Goal: Task Accomplishment & Management: Manage account settings

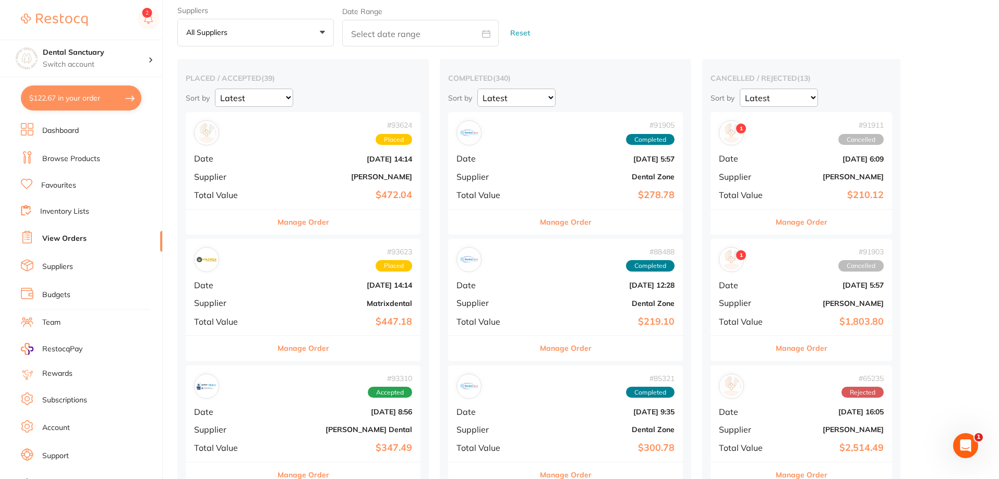
scroll to position [52, 0]
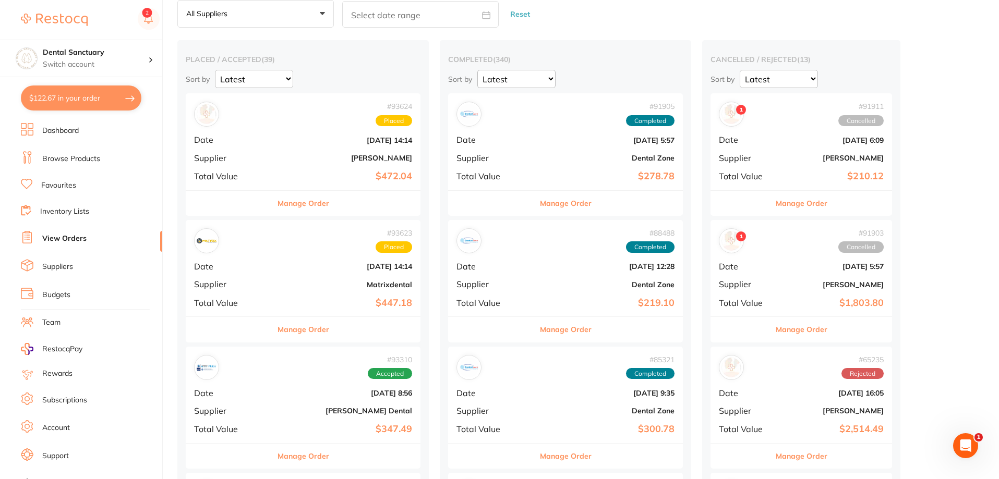
click at [291, 325] on button "Manage Order" at bounding box center [304, 329] width 52 height 25
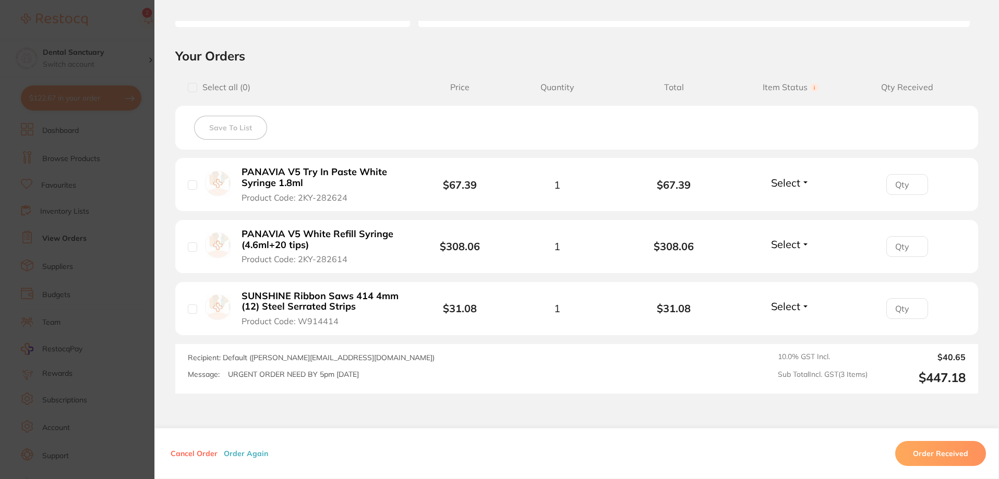
scroll to position [209, 0]
drag, startPoint x: 237, startPoint y: 168, endPoint x: 278, endPoint y: 169, distance: 40.7
click at [278, 169] on button "PANAVIA V5 Try In Paste White Syringe 1.8ml Product Code: 2KY-282624" at bounding box center [321, 184] width 167 height 37
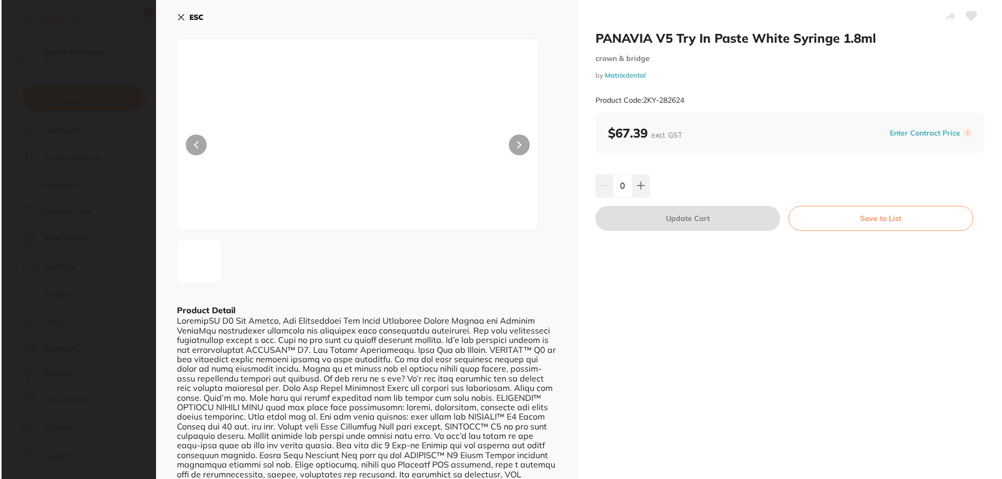
scroll to position [0, 0]
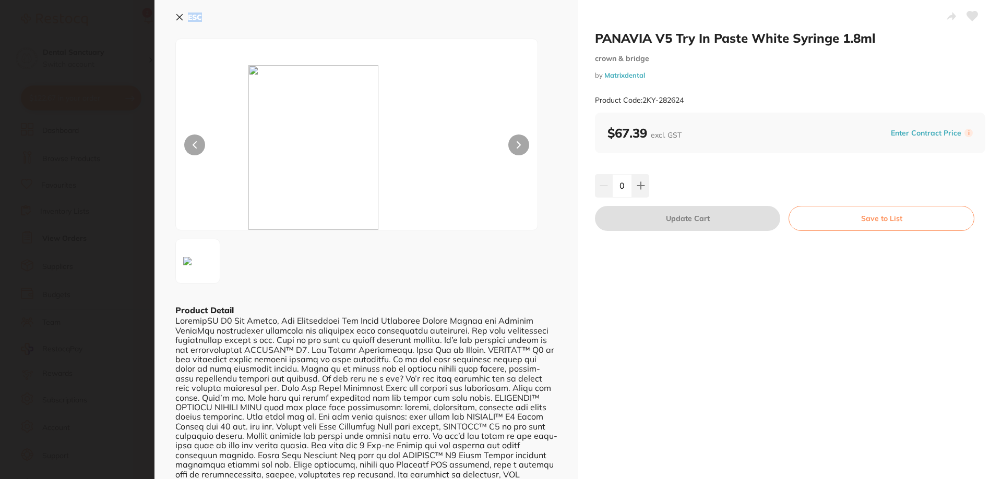
drag, startPoint x: 256, startPoint y: 172, endPoint x: 612, endPoint y: 41, distance: 379.6
click at [285, 174] on section "PANAVIA V5 Try In Paste White Syringe 1.8ml crown & bridge by Matrixdental Prod…" at bounding box center [501, 239] width 1002 height 479
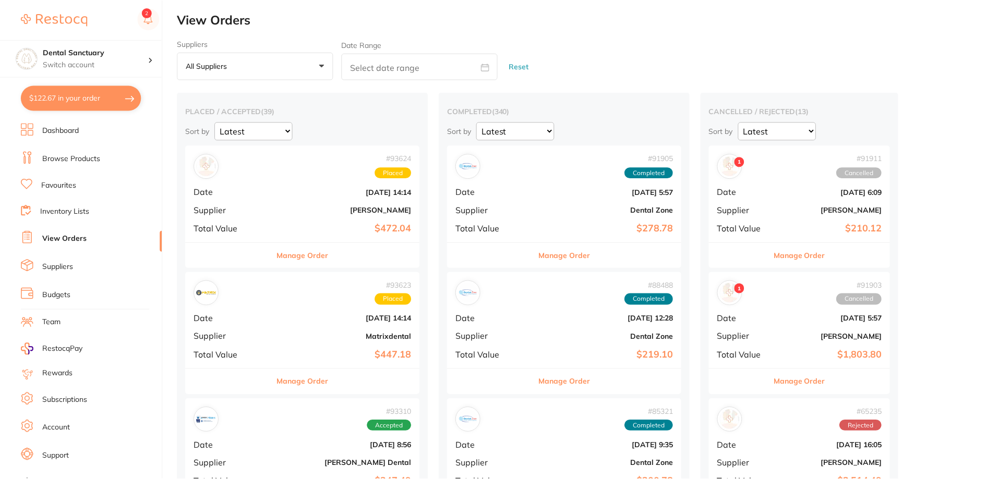
scroll to position [52, 0]
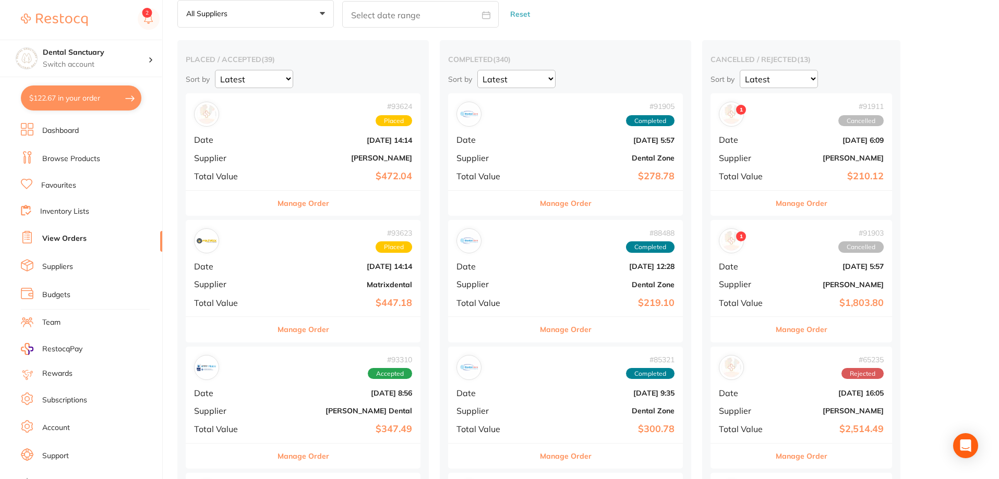
click at [303, 330] on button "Manage Order" at bounding box center [304, 329] width 52 height 25
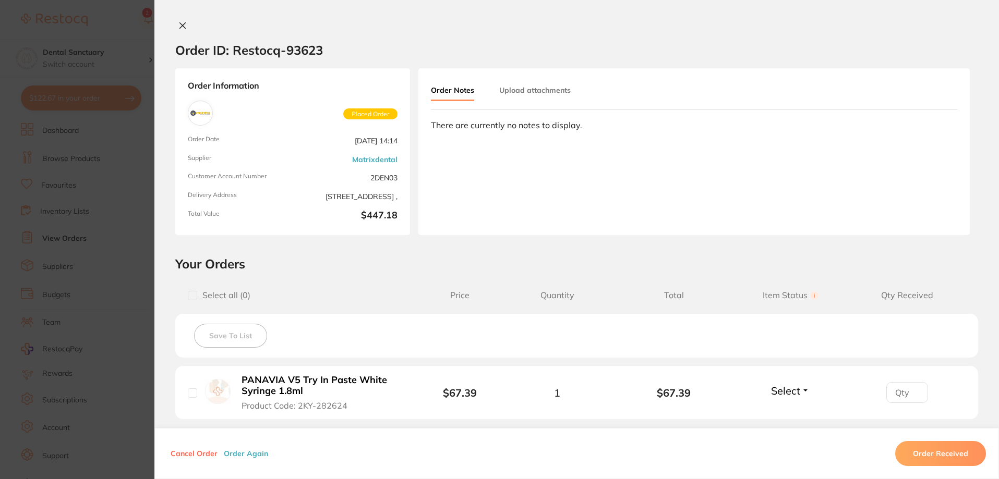
click at [178, 27] on icon at bounding box center [182, 25] width 8 height 8
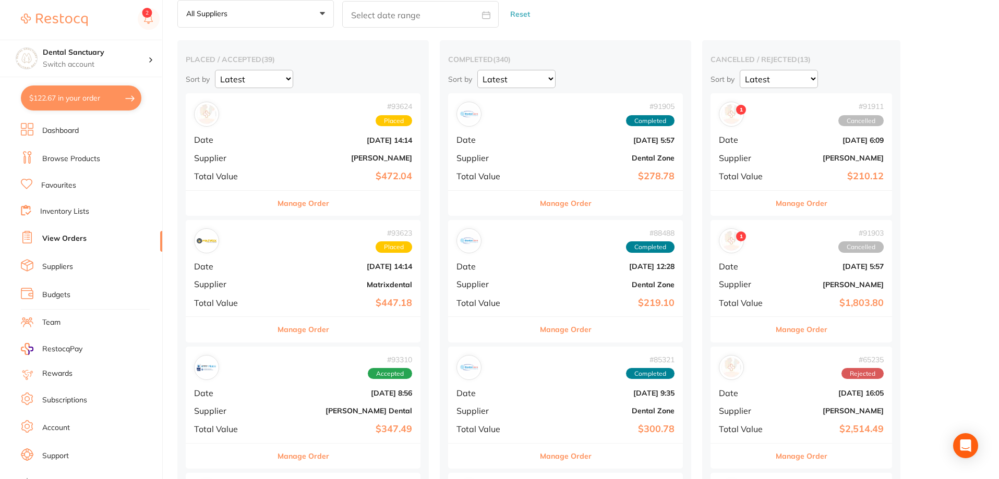
click at [287, 206] on button "Manage Order" at bounding box center [304, 203] width 52 height 25
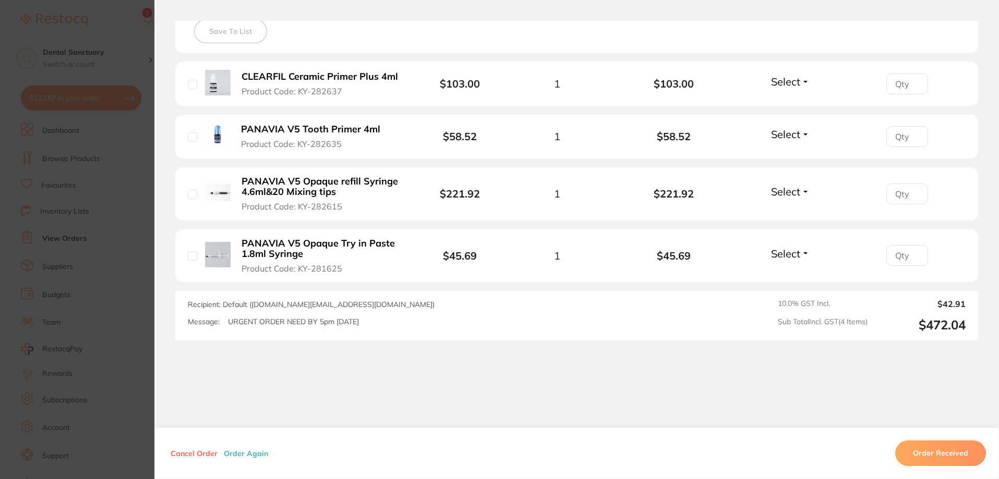
scroll to position [313, 0]
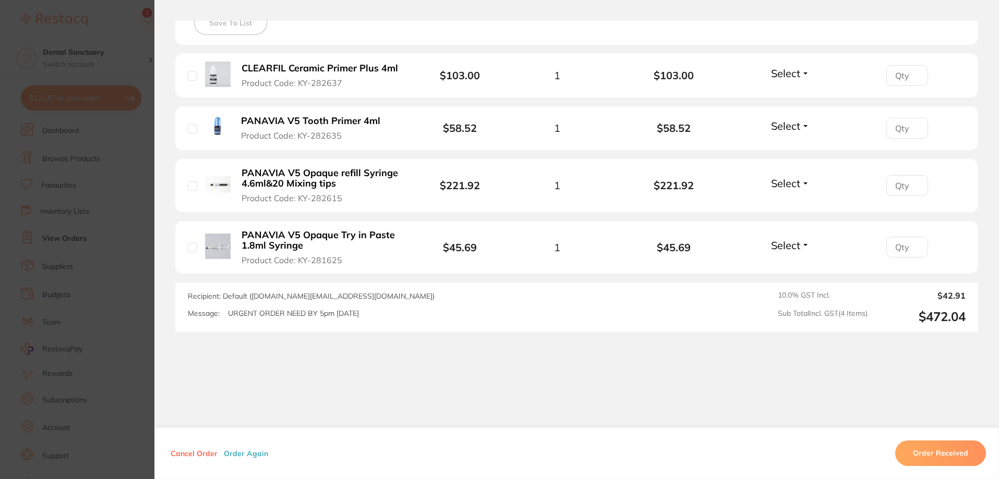
click at [286, 179] on b "PANAVIA V5 Opaque refill Syringe 4.6ml&20 Mixing tips" at bounding box center [322, 178] width 161 height 21
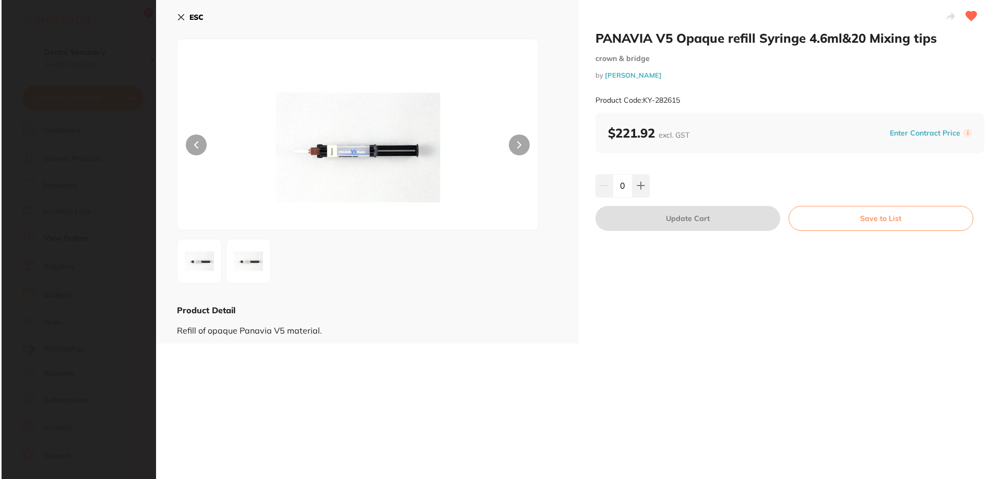
scroll to position [0, 0]
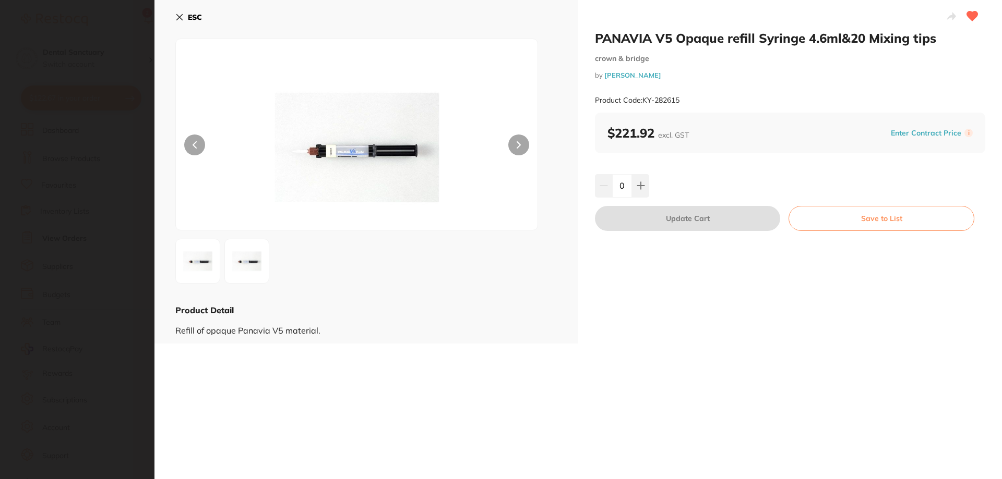
click at [180, 22] on button "ESC" at bounding box center [188, 17] width 27 height 18
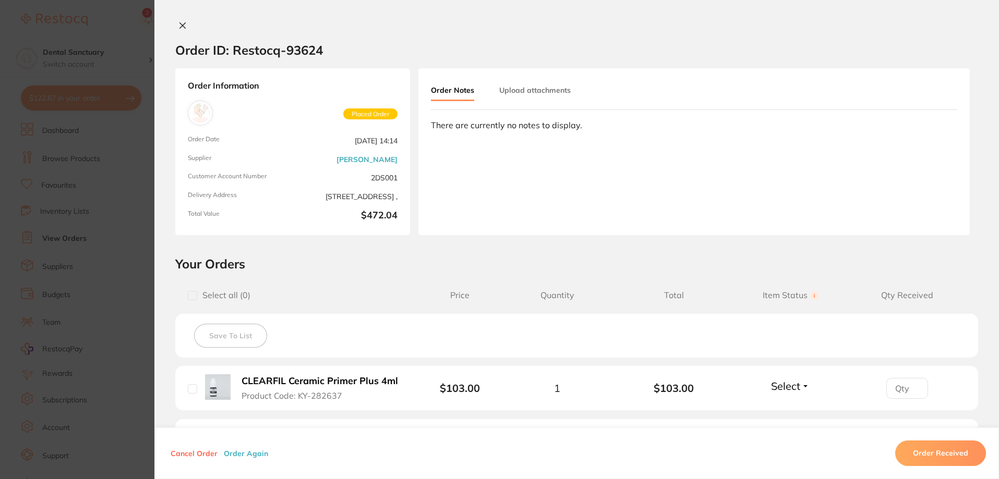
click at [179, 22] on icon at bounding box center [182, 25] width 8 height 8
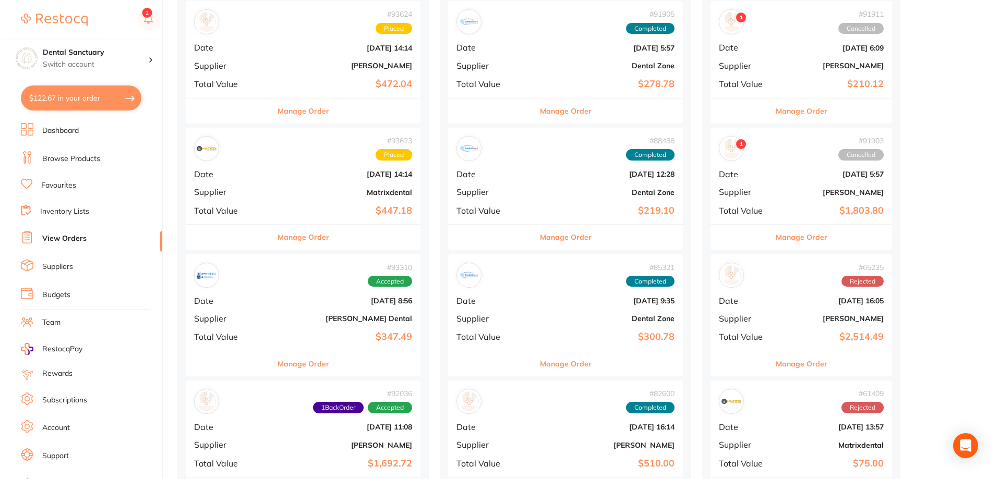
scroll to position [156, 0]
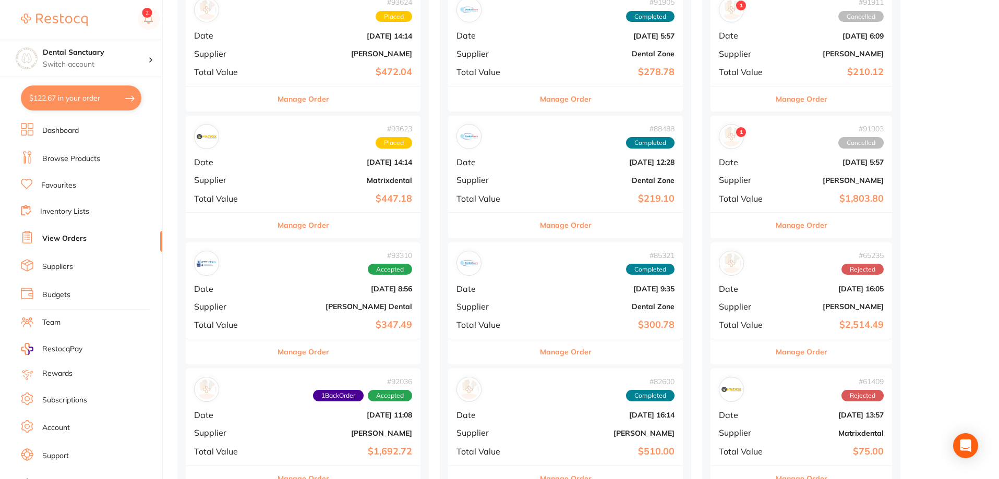
click at [290, 234] on button "Manage Order" at bounding box center [304, 225] width 52 height 25
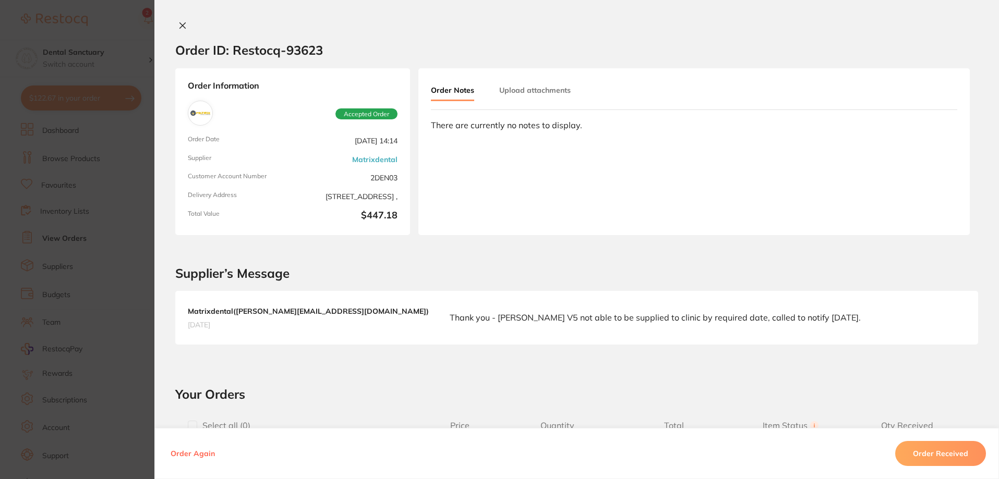
click at [180, 25] on icon at bounding box center [183, 26] width 6 height 6
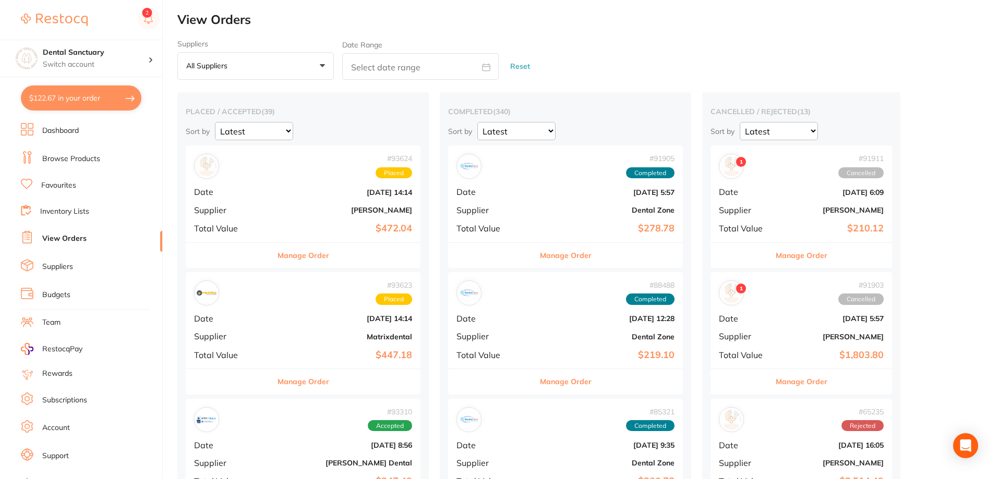
click at [290, 253] on button "Manage Order" at bounding box center [304, 255] width 52 height 25
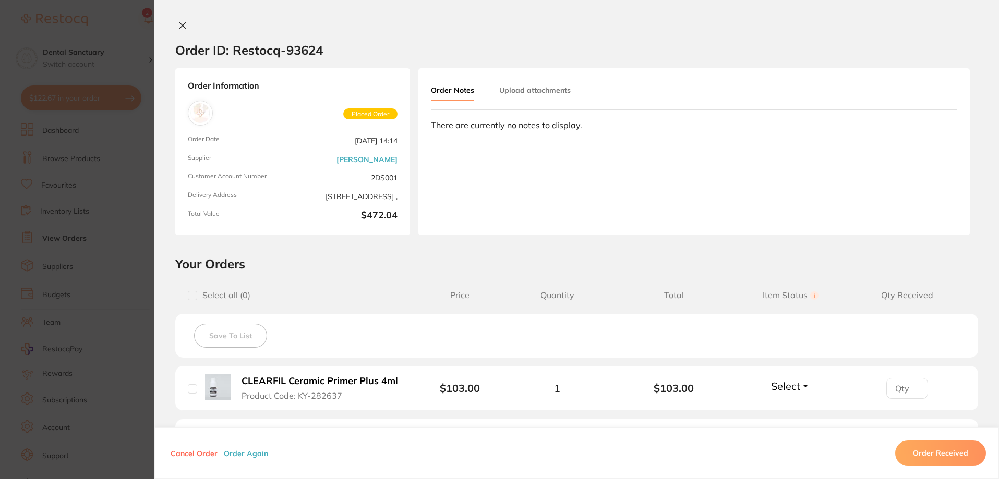
click at [182, 22] on icon at bounding box center [182, 25] width 8 height 8
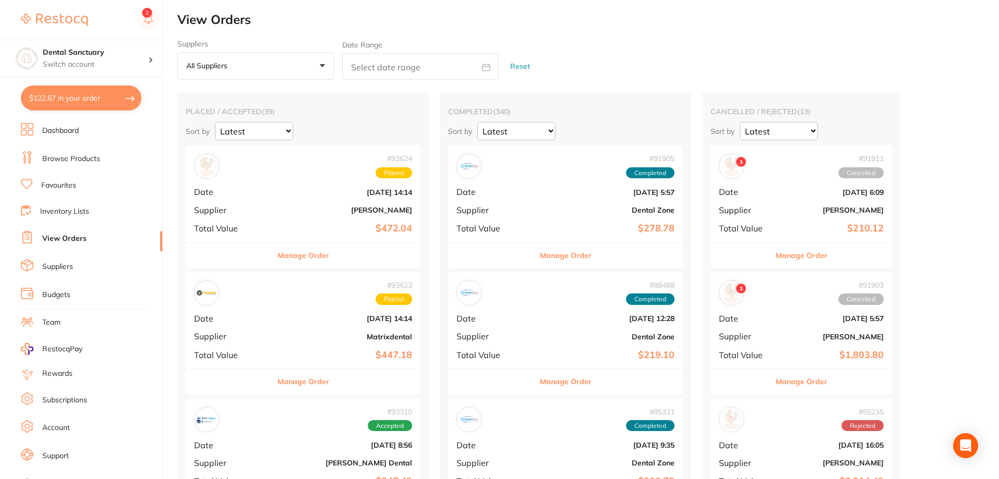
click at [293, 383] on button "Manage Order" at bounding box center [304, 381] width 52 height 25
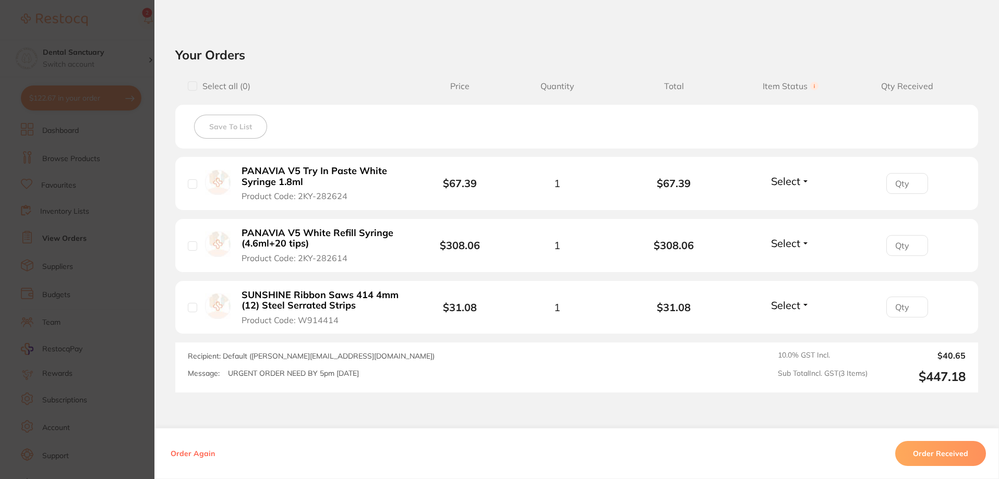
scroll to position [365, 0]
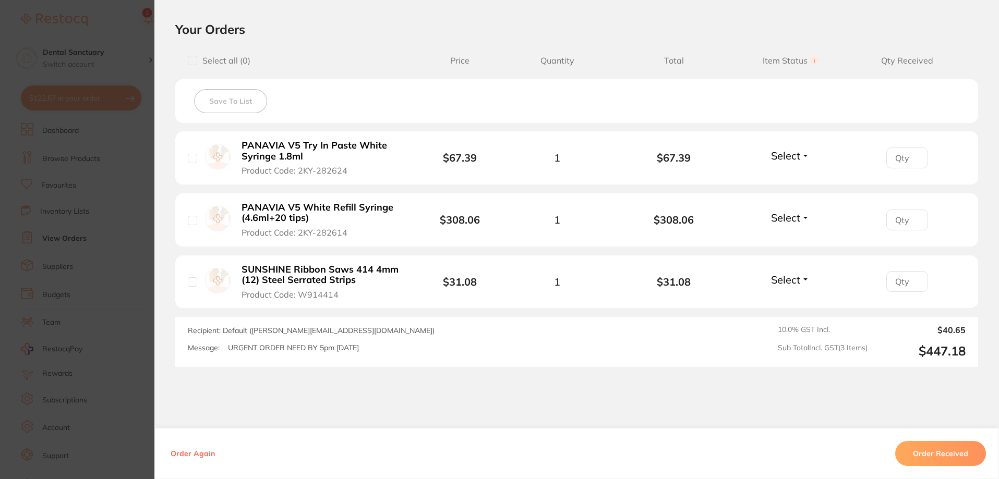
click at [134, 73] on section "Order ID: Restocq- 93623 Order Information Accepted Order Order Date [DATE] 14:…" at bounding box center [499, 239] width 999 height 479
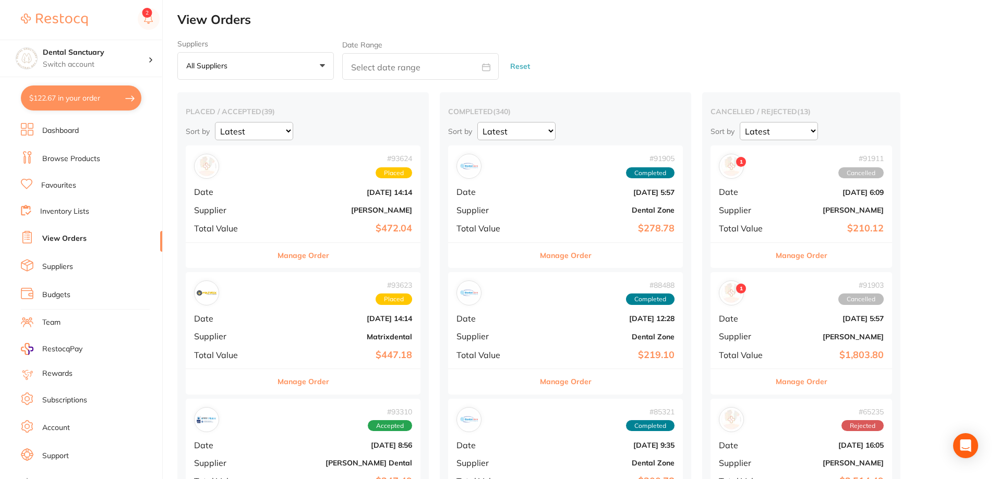
click at [86, 162] on link "Browse Products" at bounding box center [71, 159] width 58 height 10
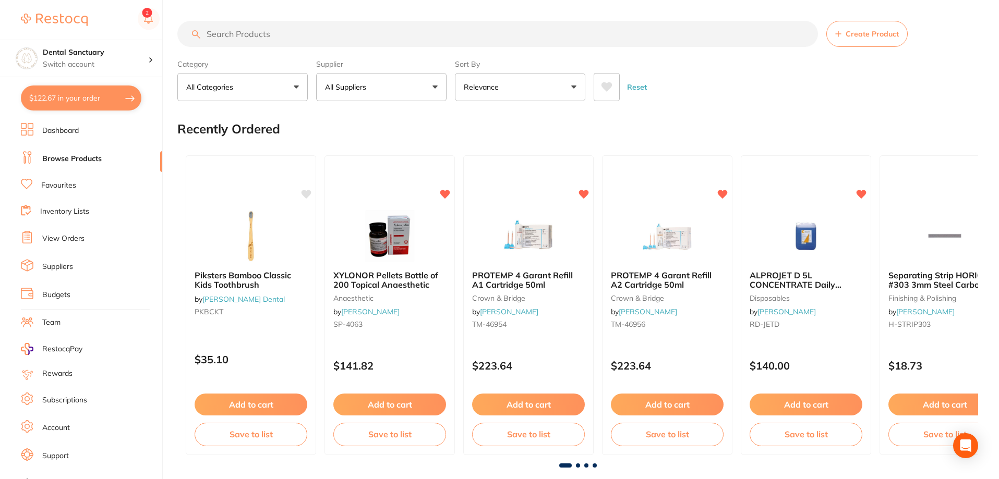
drag, startPoint x: 275, startPoint y: 35, endPoint x: 260, endPoint y: 78, distance: 44.7
click at [260, 77] on section "Create Product Category All Categories All Categories 3D Printing anaesthetic a…" at bounding box center [577, 61] width 801 height 80
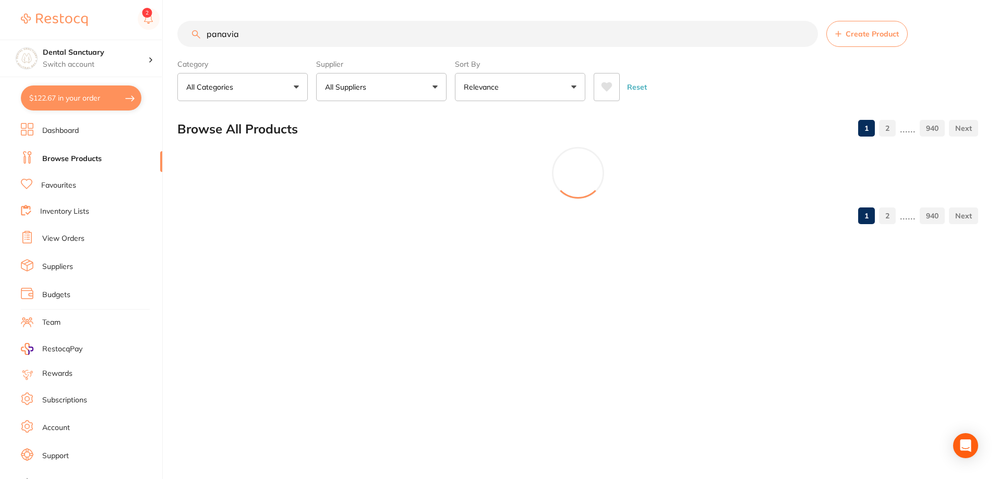
type input "panavia"
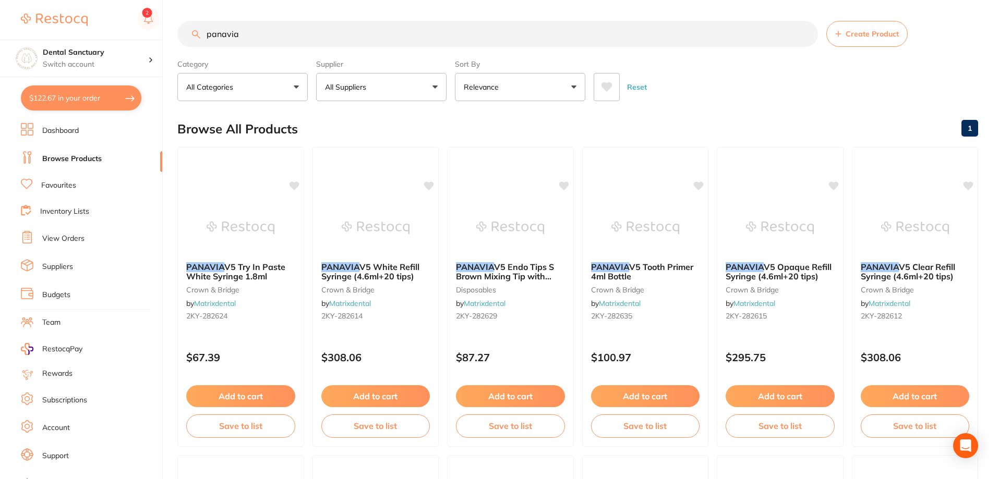
click at [390, 92] on button "All Suppliers" at bounding box center [381, 87] width 130 height 28
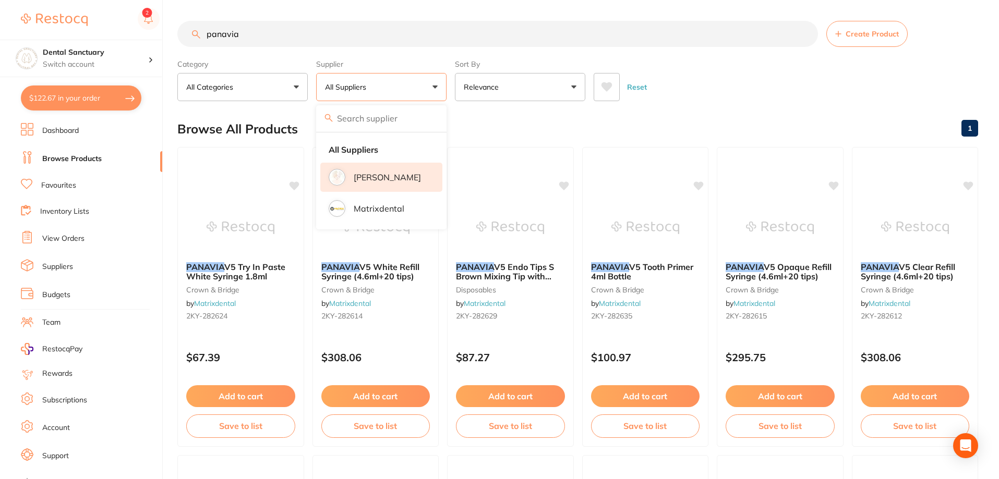
click at [373, 178] on p "[PERSON_NAME]" at bounding box center [387, 177] width 67 height 9
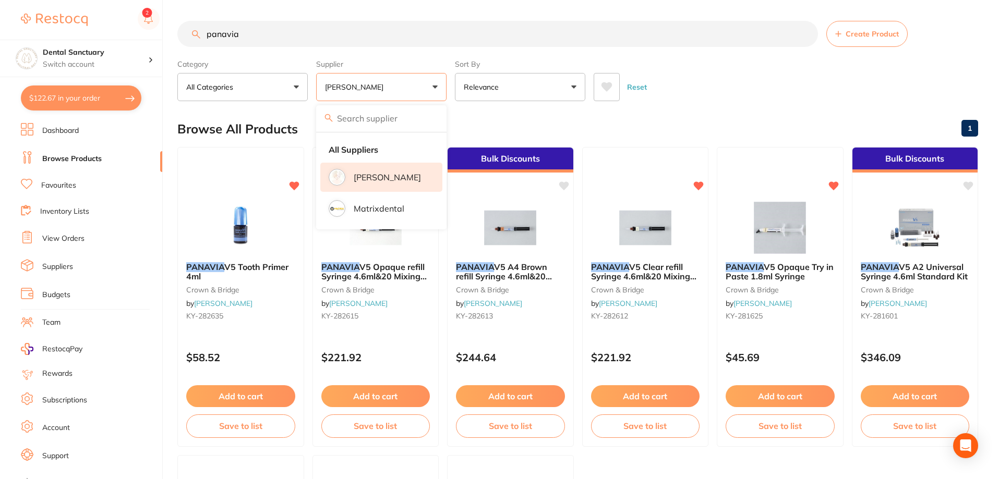
click at [508, 127] on div "Browse All Products 1" at bounding box center [577, 129] width 801 height 35
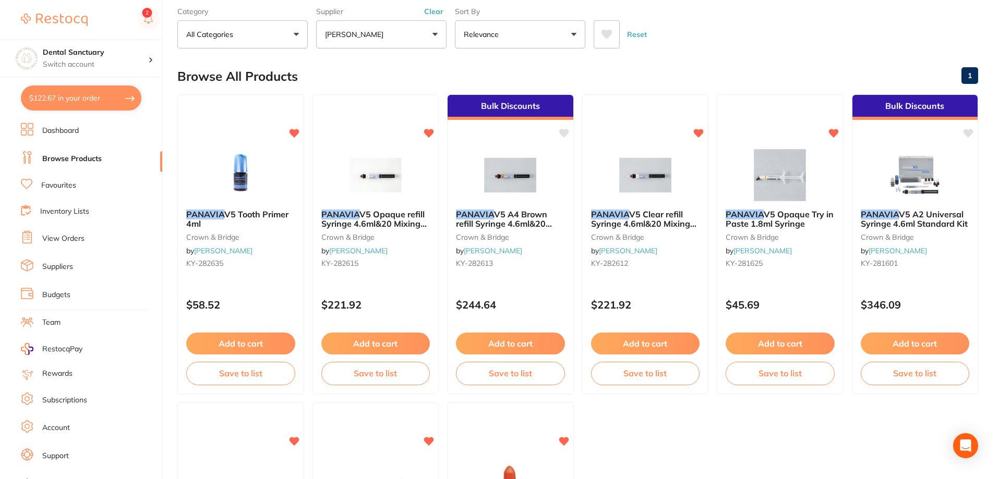
scroll to position [52, 0]
click at [70, 236] on link "View Orders" at bounding box center [63, 239] width 42 height 10
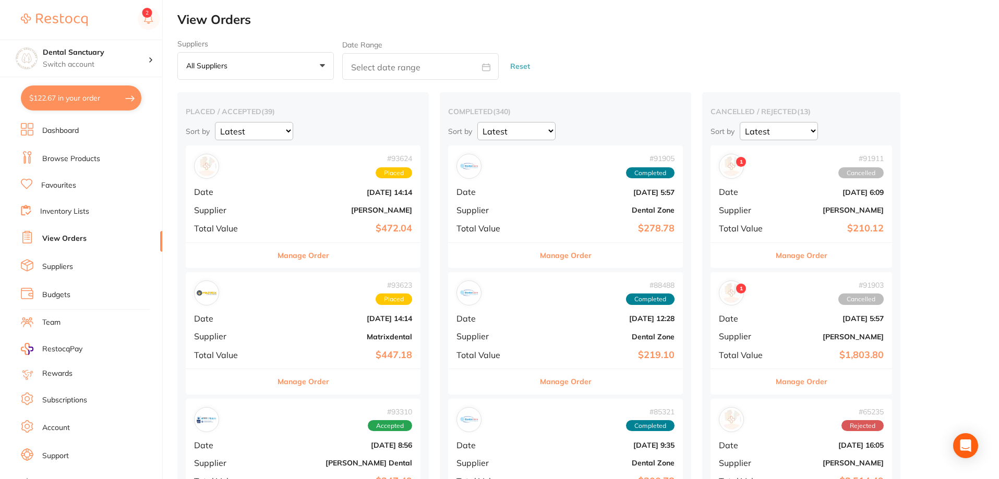
click at [294, 383] on button "Manage Order" at bounding box center [304, 381] width 52 height 25
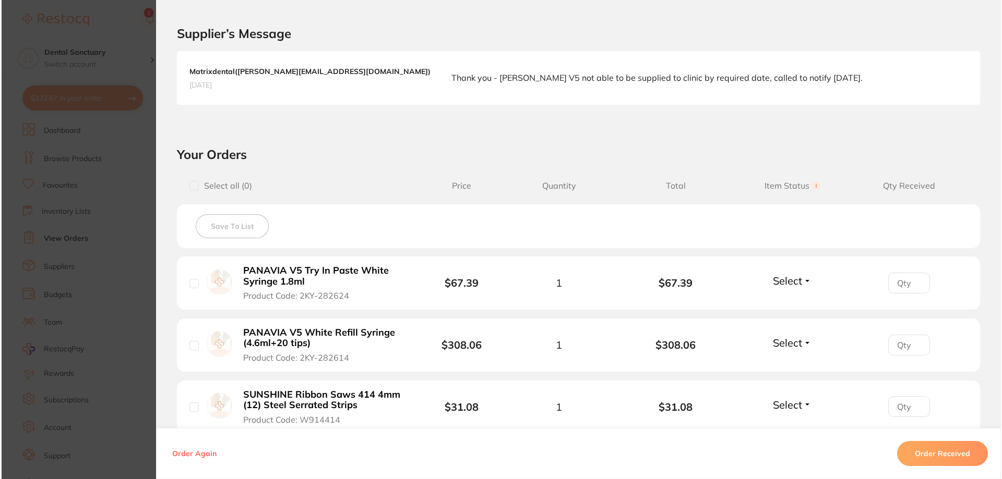
scroll to position [261, 0]
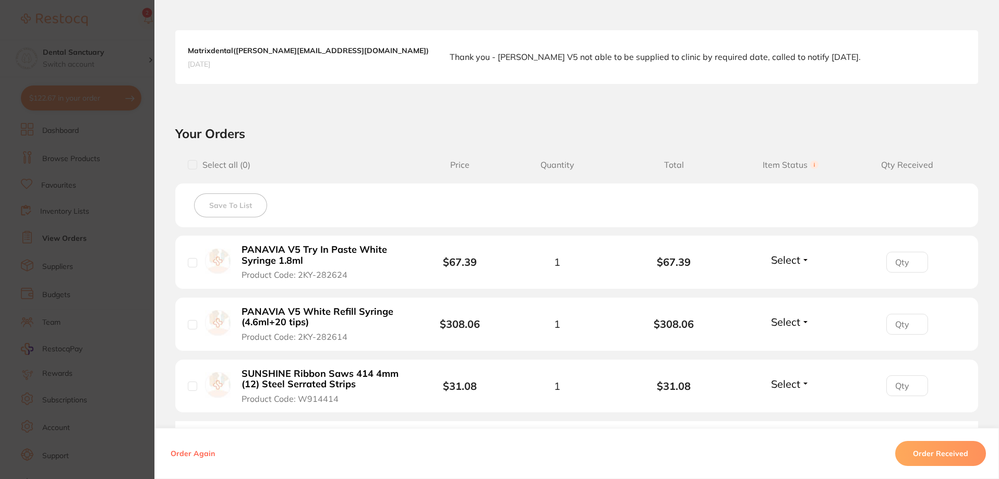
drag, startPoint x: 238, startPoint y: 248, endPoint x: 270, endPoint y: 247, distance: 31.3
click at [270, 247] on b "PANAVIA V5 Try In Paste White Syringe 1.8ml" at bounding box center [322, 255] width 161 height 21
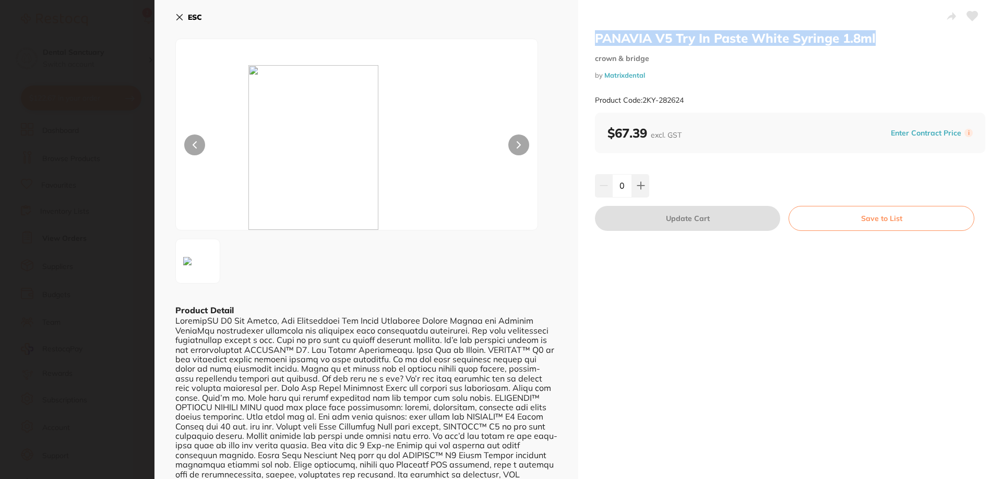
drag, startPoint x: 595, startPoint y: 37, endPoint x: 900, endPoint y: 31, distance: 304.7
click at [900, 31] on h2 "PANAVIA V5 Try In Paste White Syringe 1.8ml" at bounding box center [790, 38] width 390 height 16
copy h2 "PANAVIA V5 Try In Paste White Syringe 1.8ml"
click at [177, 15] on icon at bounding box center [180, 18] width 6 height 6
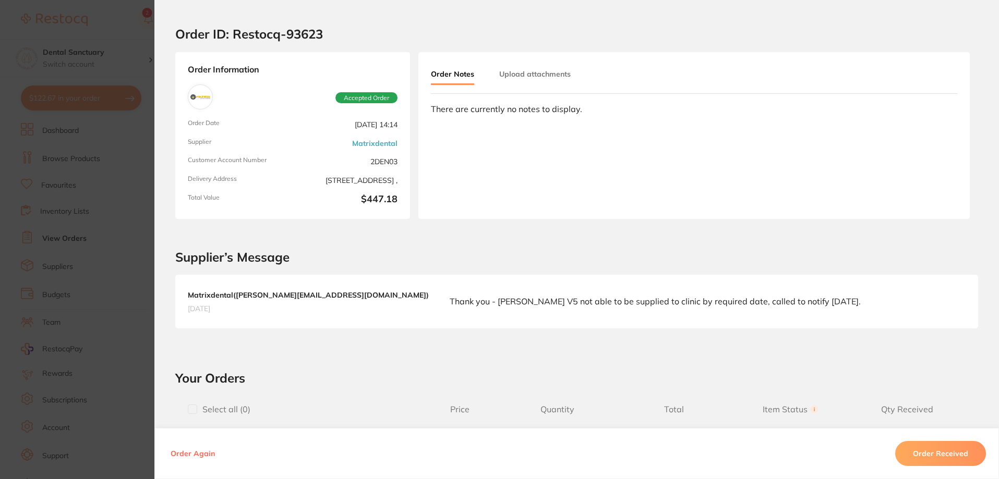
scroll to position [0, 0]
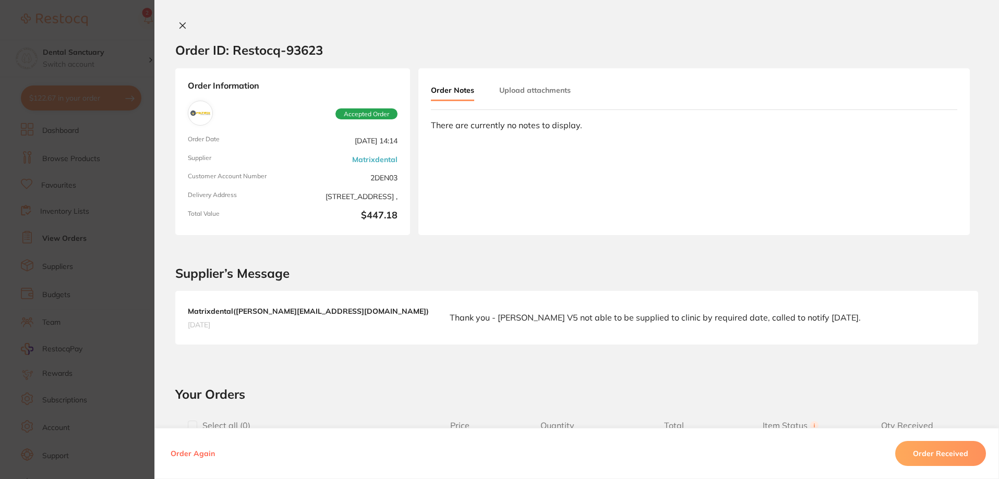
click at [180, 25] on icon at bounding box center [183, 26] width 6 height 6
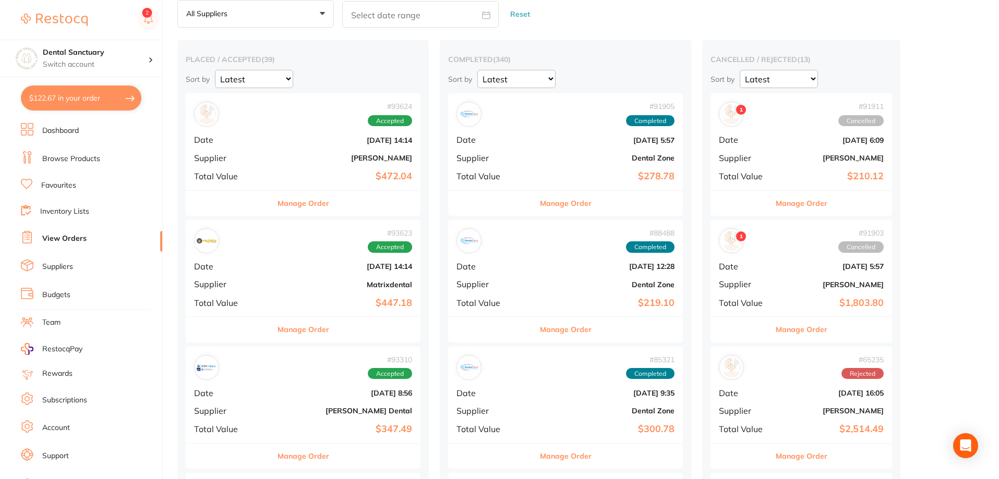
click at [296, 206] on button "Manage Order" at bounding box center [304, 203] width 52 height 25
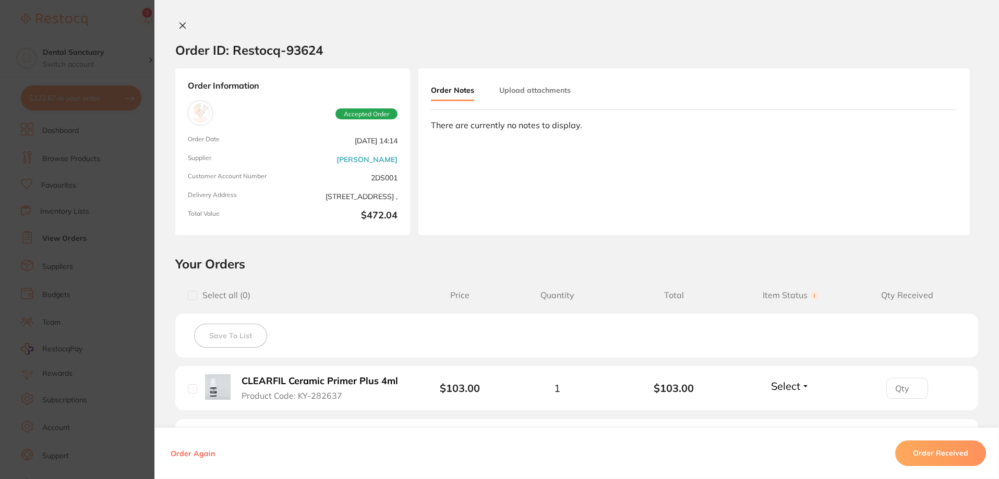
click at [178, 25] on icon at bounding box center [182, 25] width 8 height 8
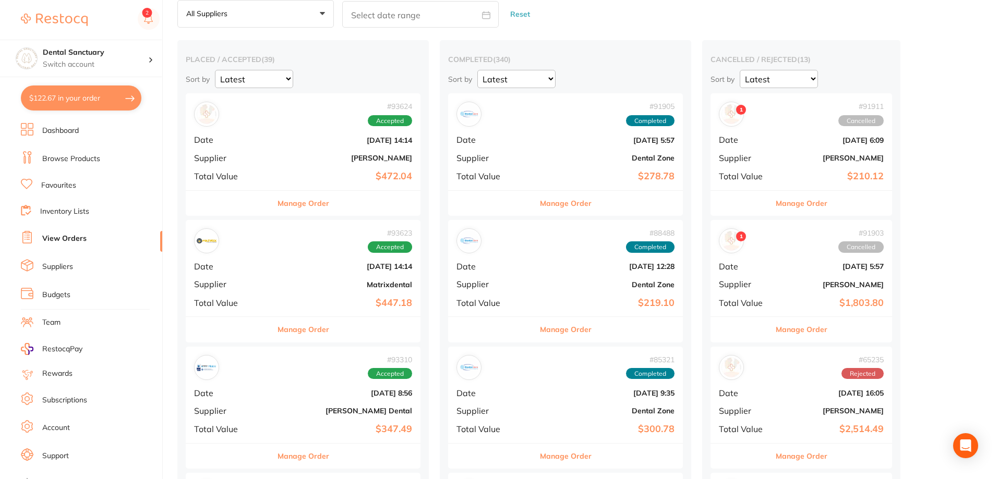
click at [278, 202] on button "Manage Order" at bounding box center [304, 203] width 52 height 25
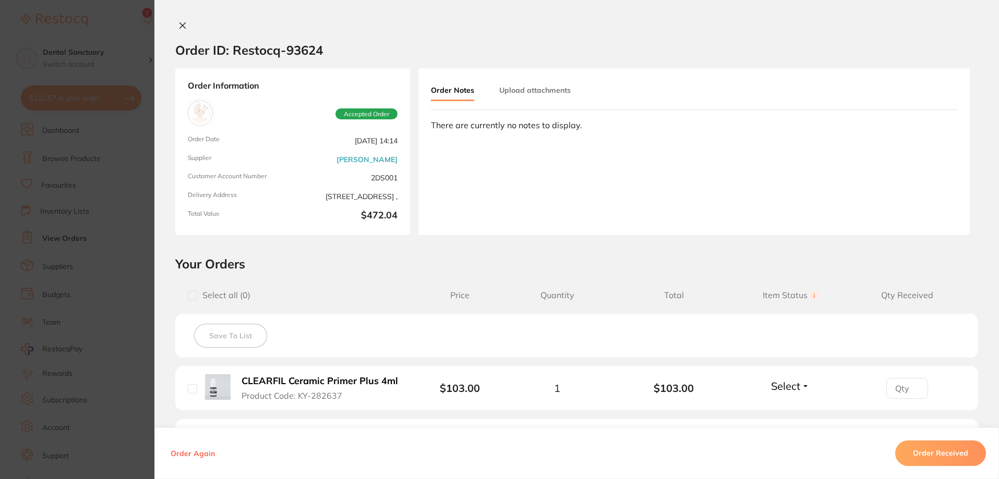
click at [180, 23] on icon at bounding box center [183, 26] width 6 height 6
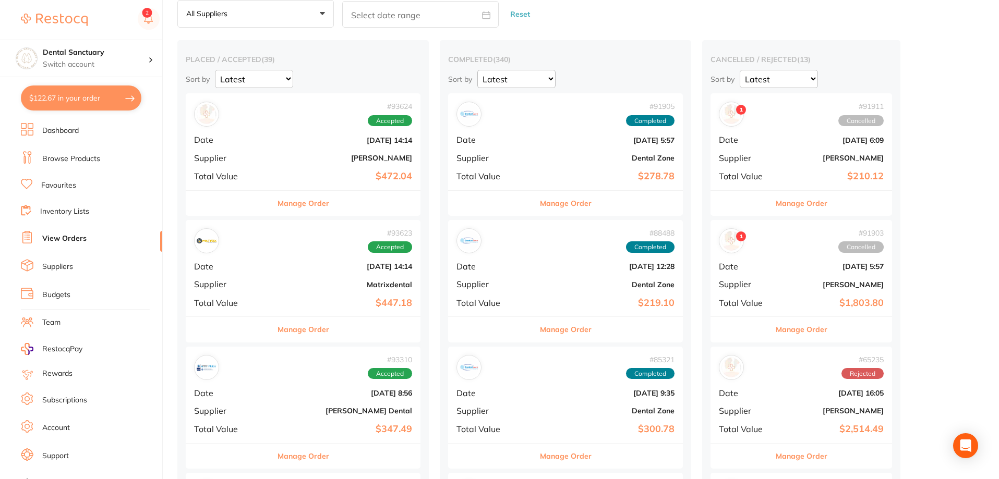
click at [287, 320] on button "Manage Order" at bounding box center [304, 329] width 52 height 25
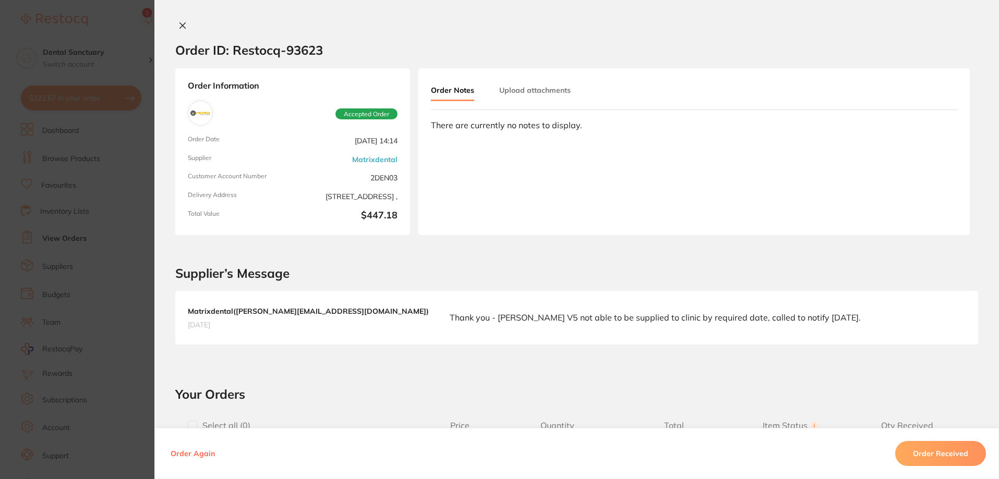
click at [180, 27] on icon at bounding box center [183, 26] width 6 height 6
click at [180, 25] on icon at bounding box center [183, 26] width 6 height 6
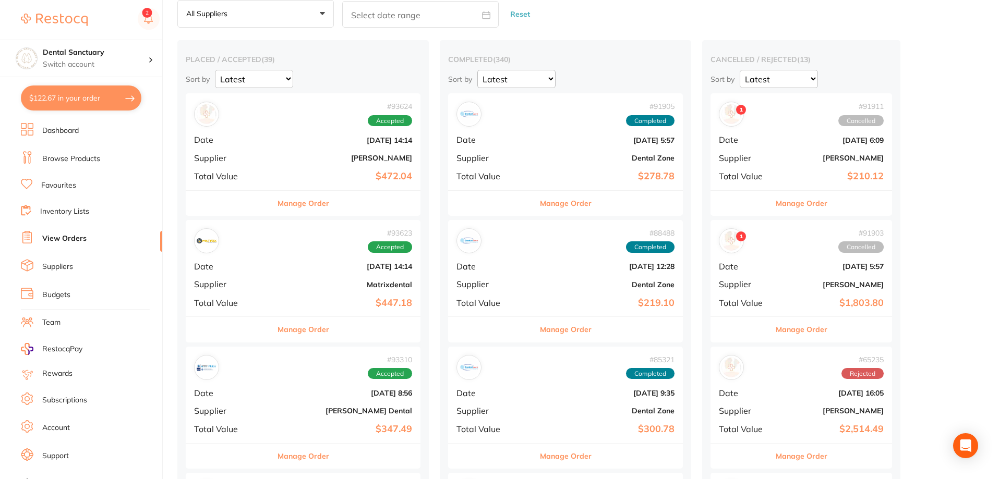
click at [288, 203] on button "Manage Order" at bounding box center [304, 203] width 52 height 25
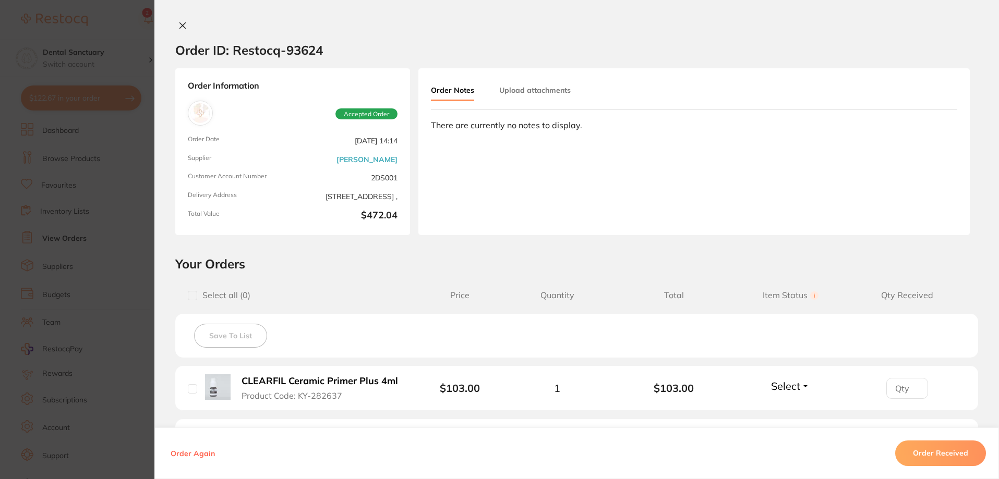
scroll to position [576, 0]
click at [178, 25] on icon at bounding box center [182, 25] width 8 height 8
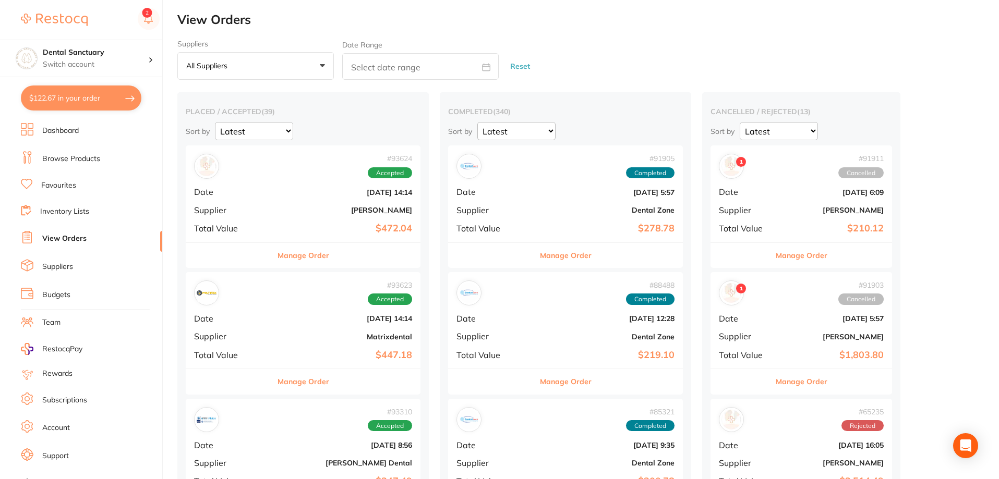
click at [294, 257] on button "Manage Order" at bounding box center [304, 255] width 52 height 25
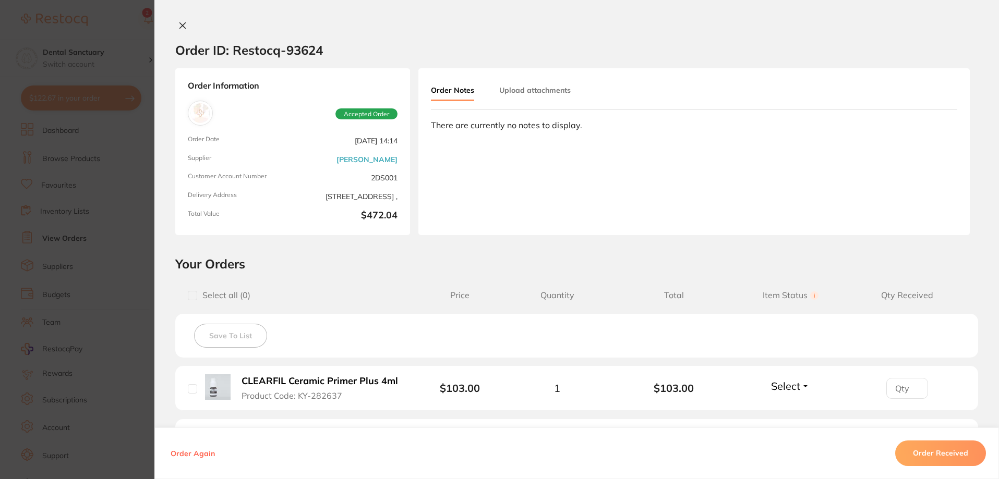
click at [180, 27] on icon at bounding box center [183, 26] width 6 height 6
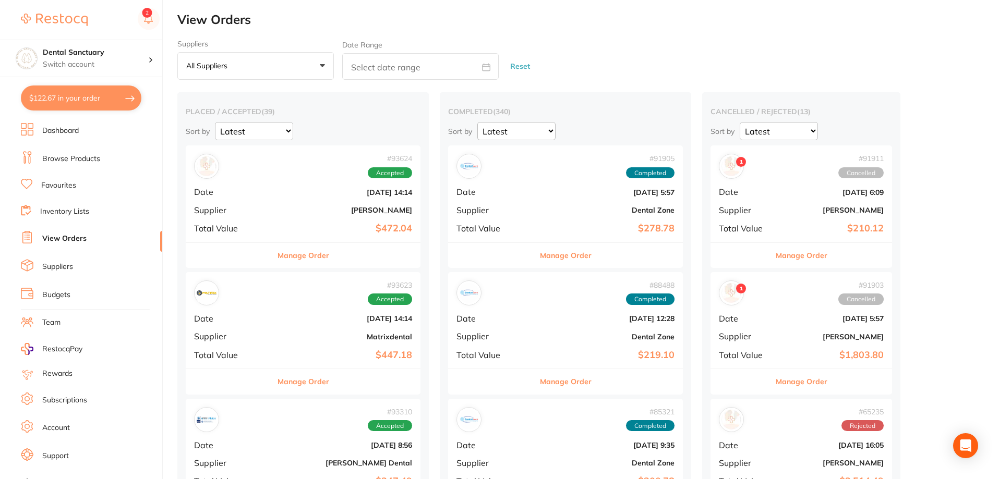
click at [291, 384] on button "Manage Order" at bounding box center [304, 381] width 52 height 25
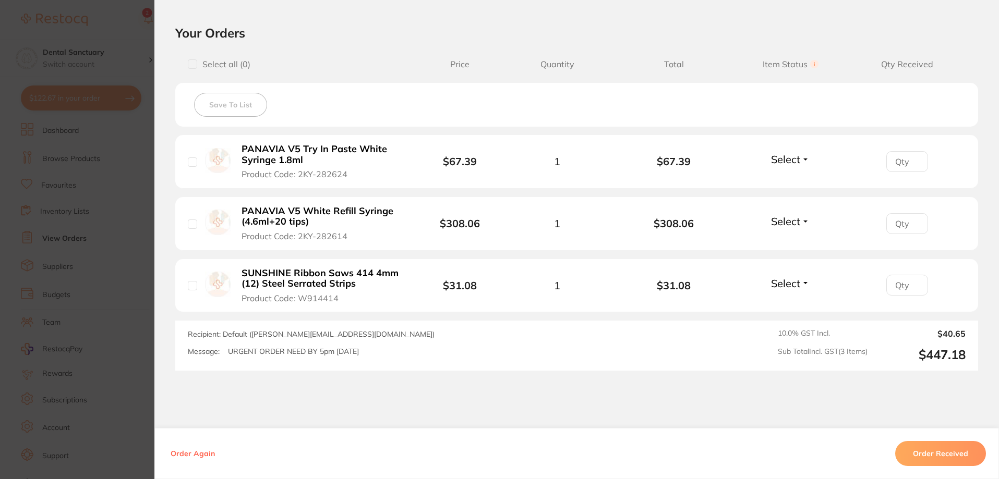
scroll to position [365, 0]
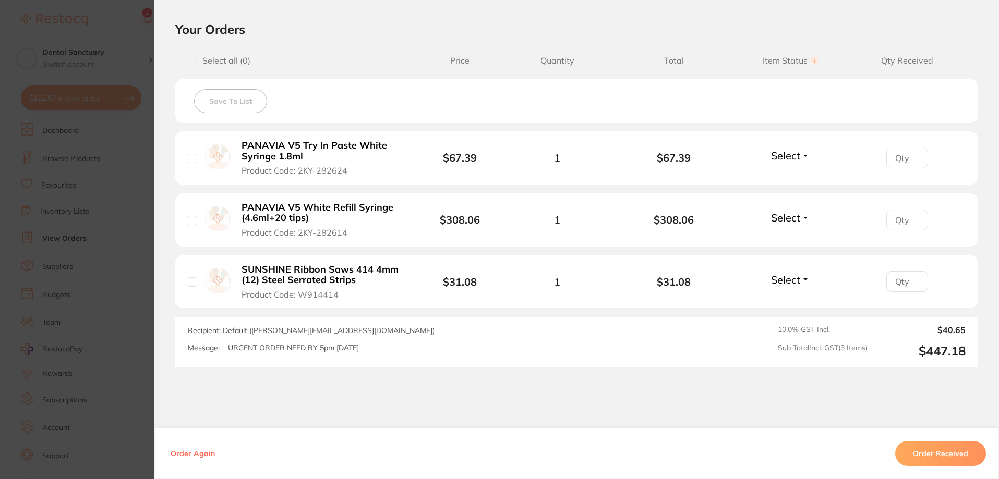
drag, startPoint x: 296, startPoint y: 170, endPoint x: 309, endPoint y: 170, distance: 12.5
click at [309, 170] on span "Product Code: 2KY-282624" at bounding box center [295, 170] width 106 height 9
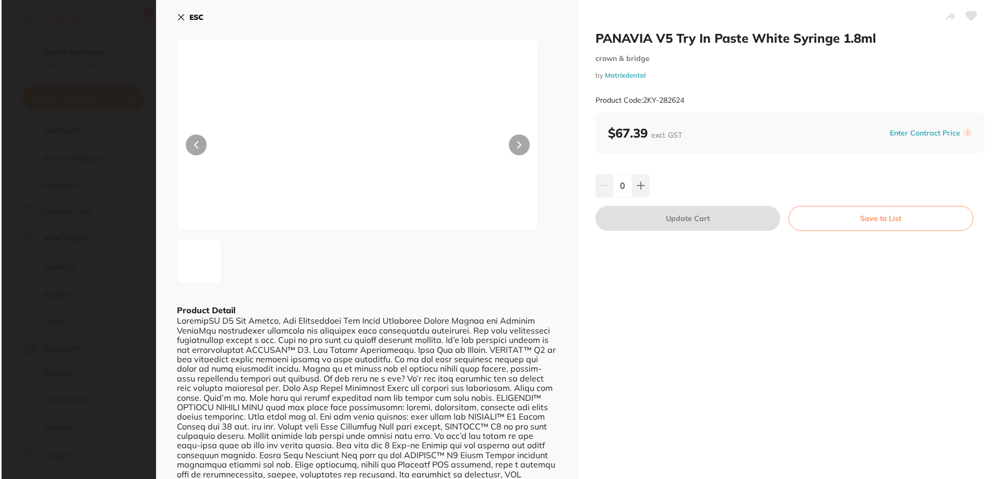
scroll to position [0, 0]
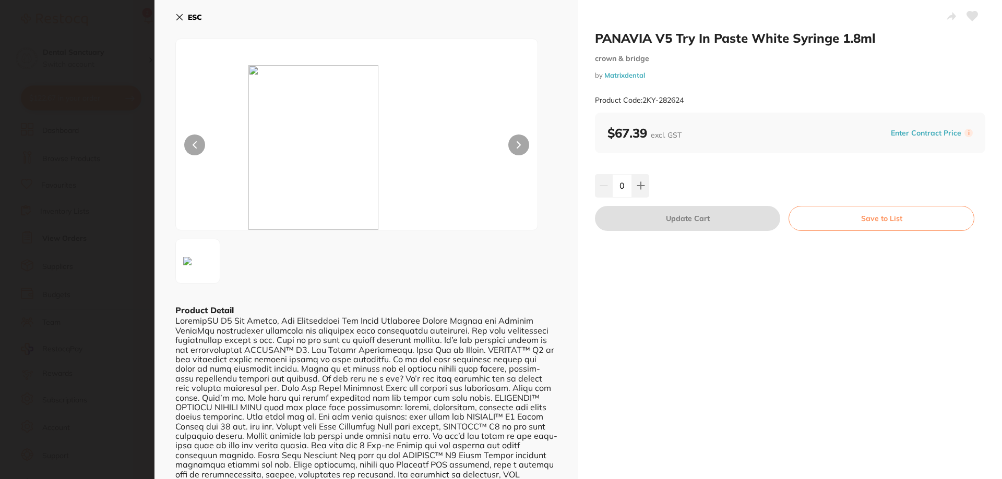
click at [178, 14] on icon at bounding box center [179, 17] width 8 height 8
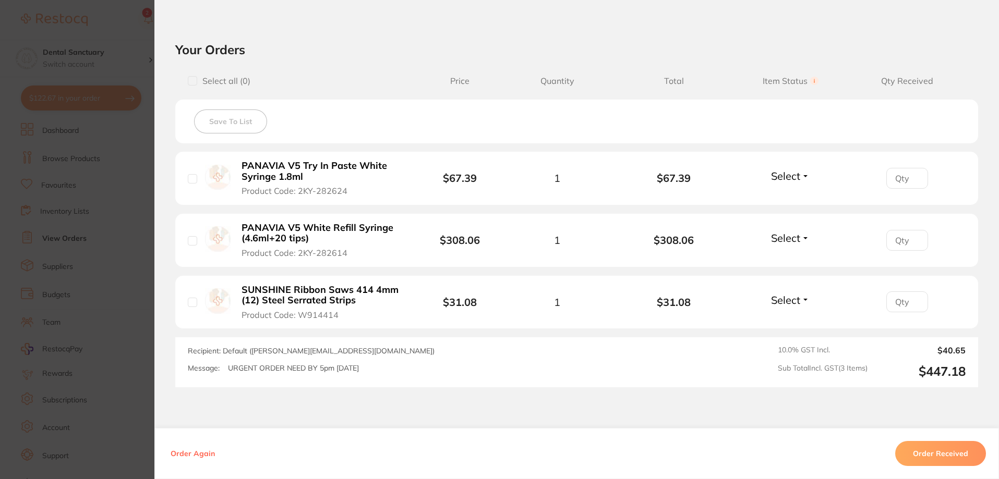
scroll to position [408, 0]
